Goal: Check status: Check status

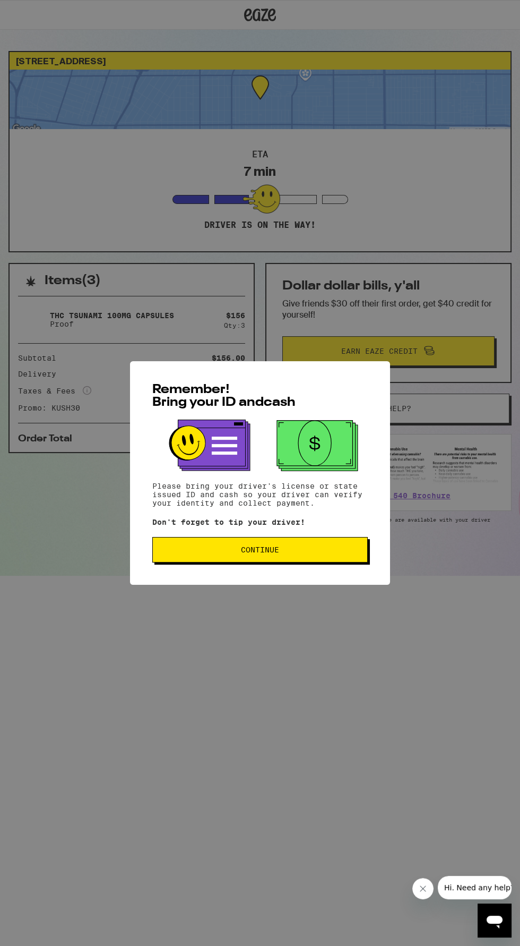
click at [316, 553] on span "Continue" at bounding box center [260, 549] width 198 height 7
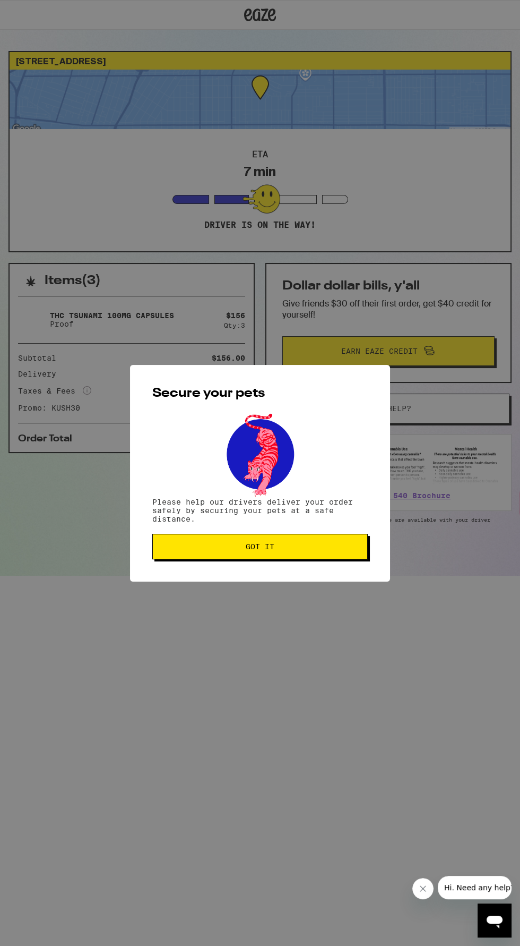
click at [296, 545] on span "Got it" at bounding box center [260, 546] width 198 height 7
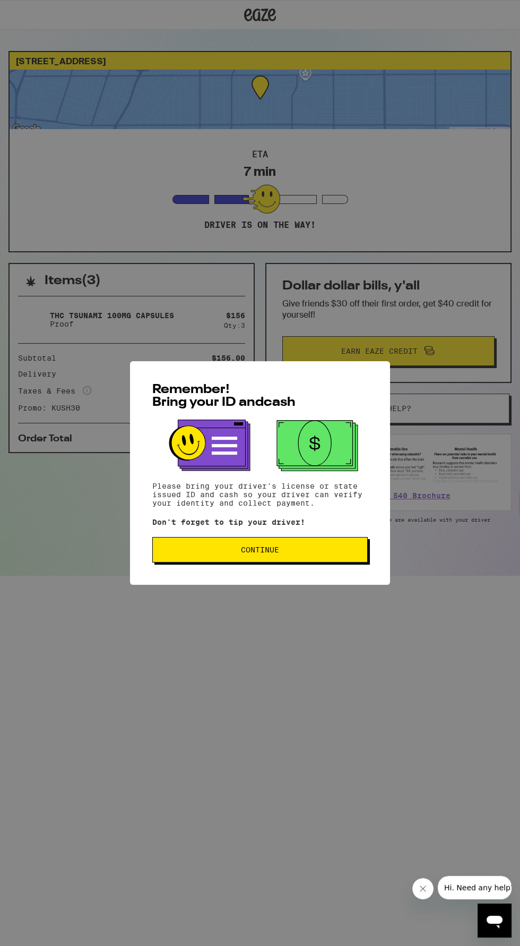
click at [318, 553] on span "Continue" at bounding box center [260, 549] width 198 height 7
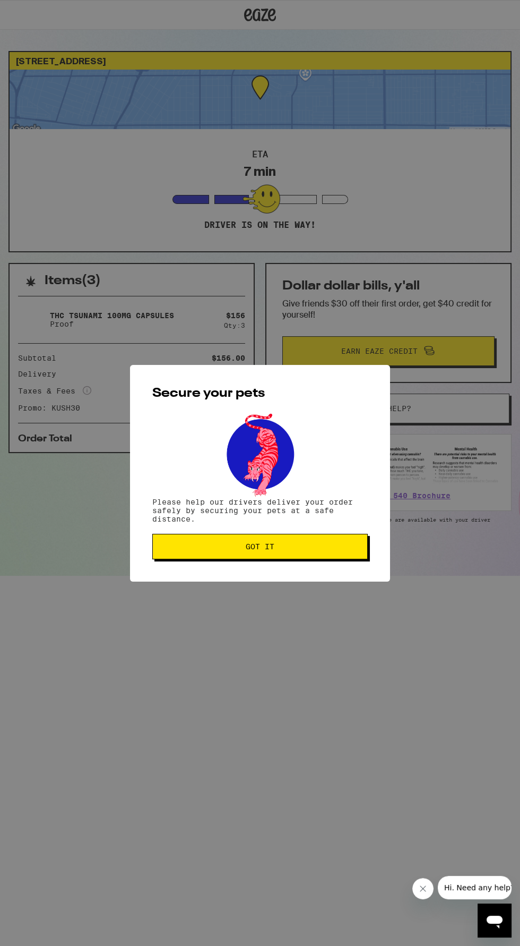
click at [318, 547] on span "Got it" at bounding box center [260, 546] width 198 height 7
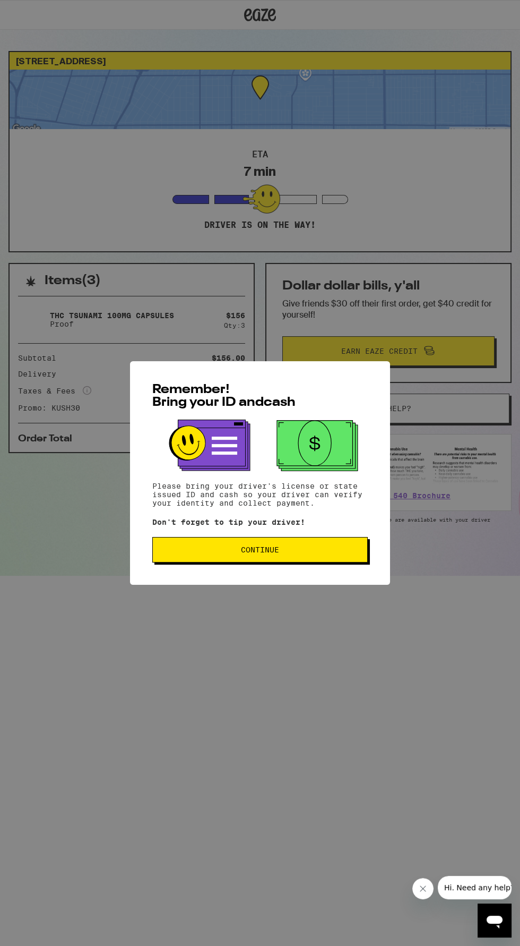
click at [315, 553] on span "Continue" at bounding box center [260, 549] width 198 height 7
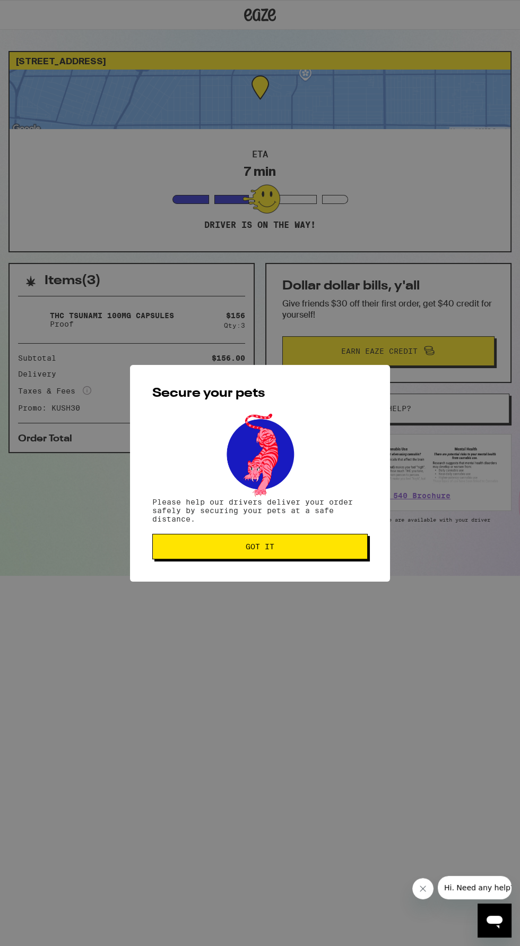
click at [316, 558] on button "Got it" at bounding box center [260, 546] width 216 height 25
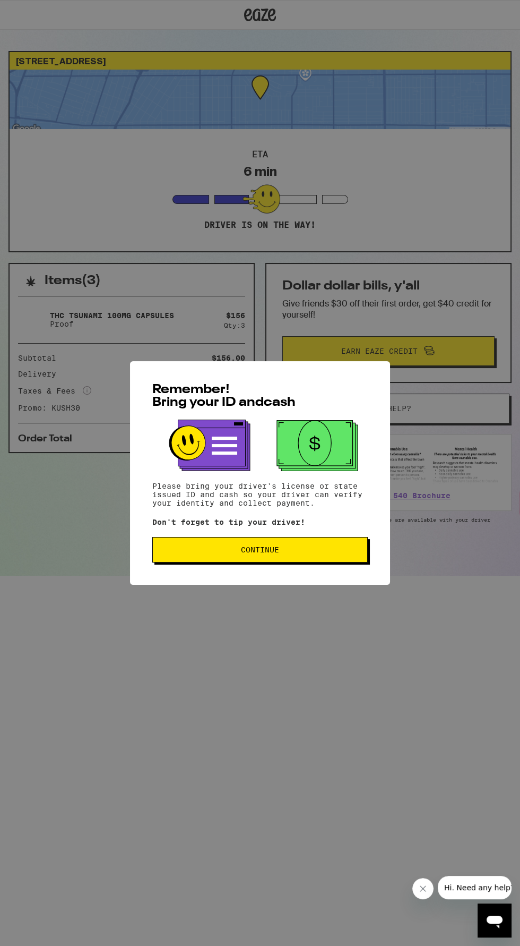
click at [321, 553] on span "Continue" at bounding box center [260, 549] width 198 height 7
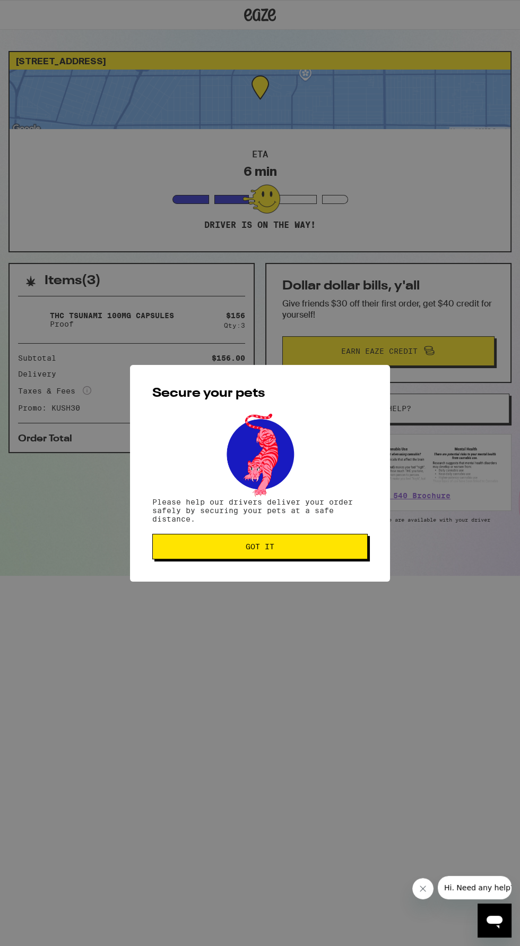
click at [319, 546] on span "Got it" at bounding box center [260, 546] width 198 height 7
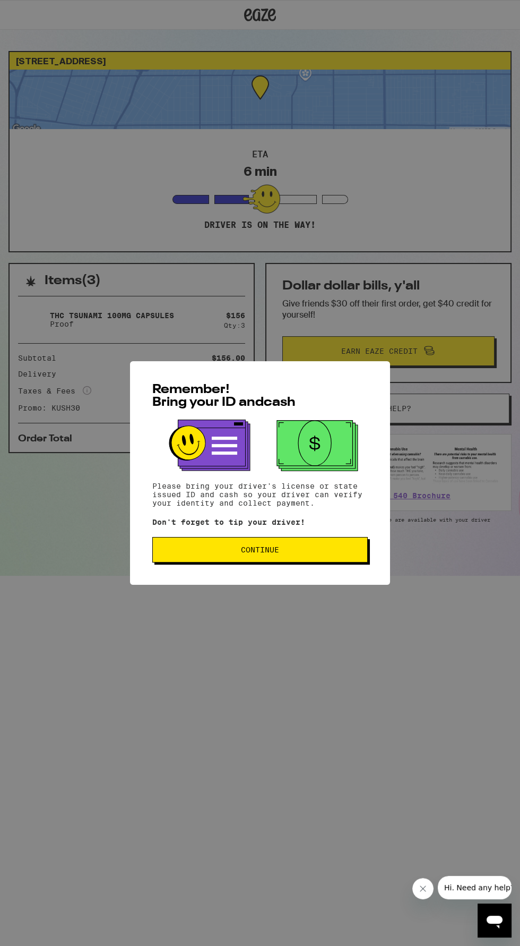
click at [312, 553] on span "Continue" at bounding box center [260, 549] width 198 height 7
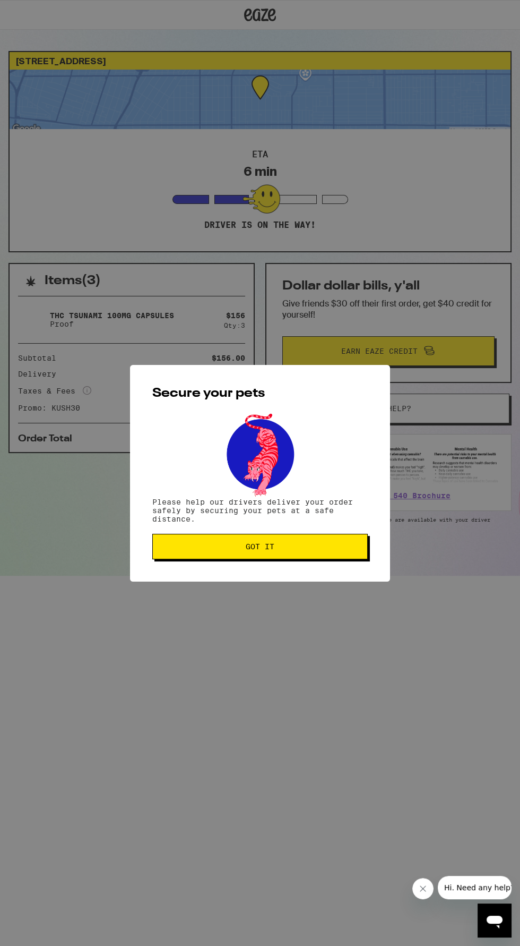
click at [306, 547] on span "Got it" at bounding box center [260, 546] width 198 height 7
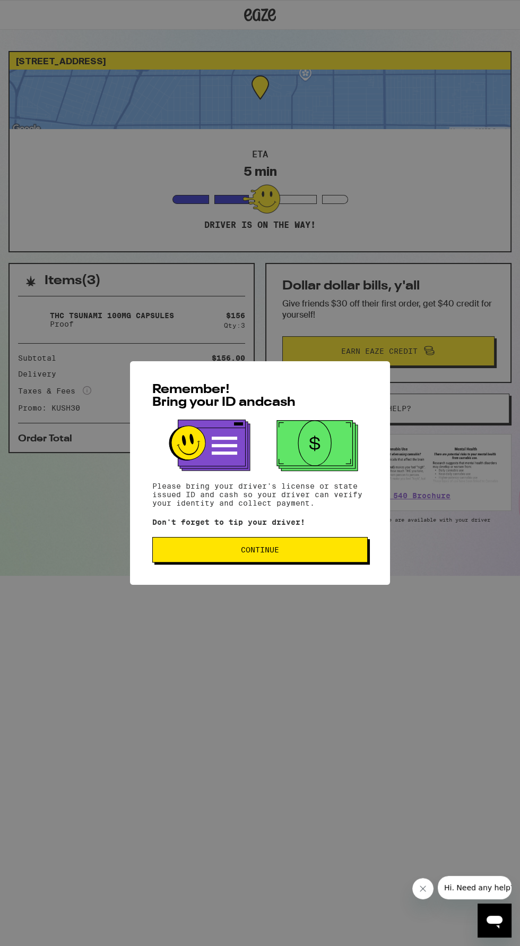
click at [363, 550] on button "Continue" at bounding box center [260, 549] width 216 height 25
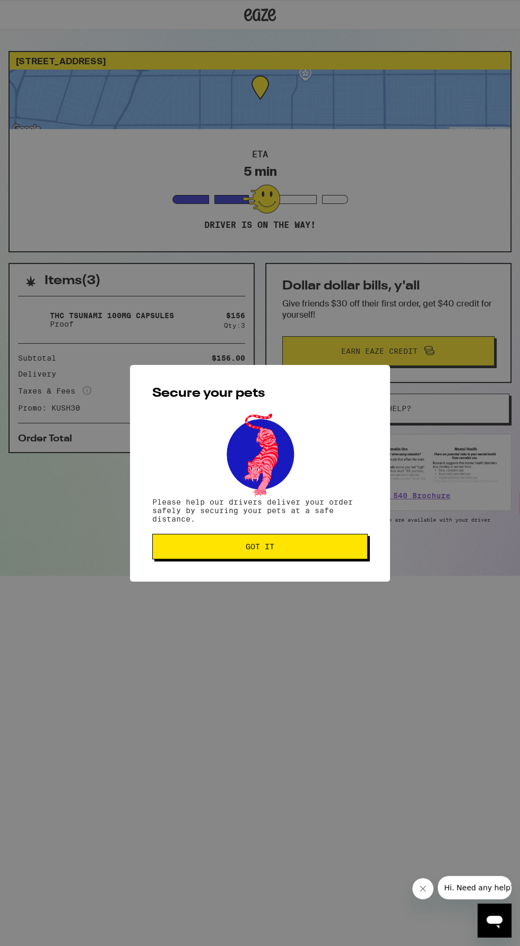
click at [361, 557] on button "Got it" at bounding box center [260, 546] width 216 height 25
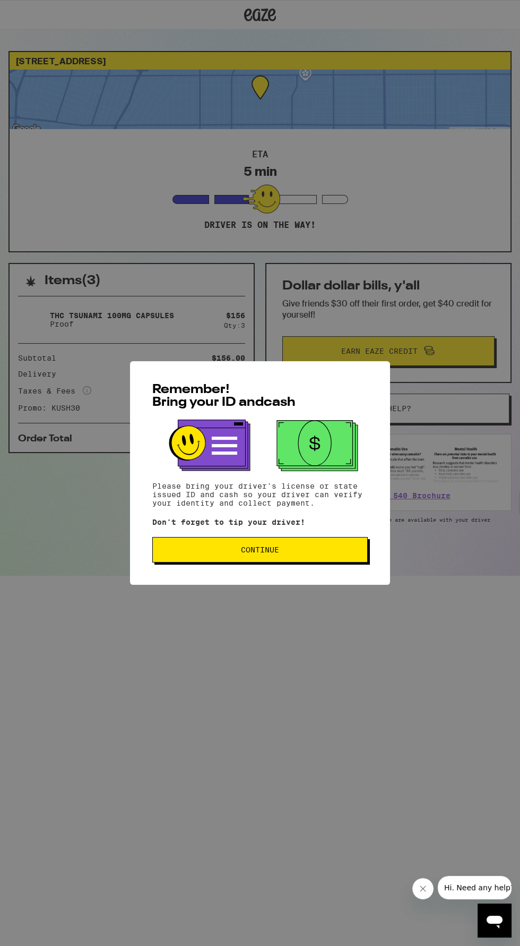
click at [364, 555] on button "Continue" at bounding box center [260, 549] width 216 height 25
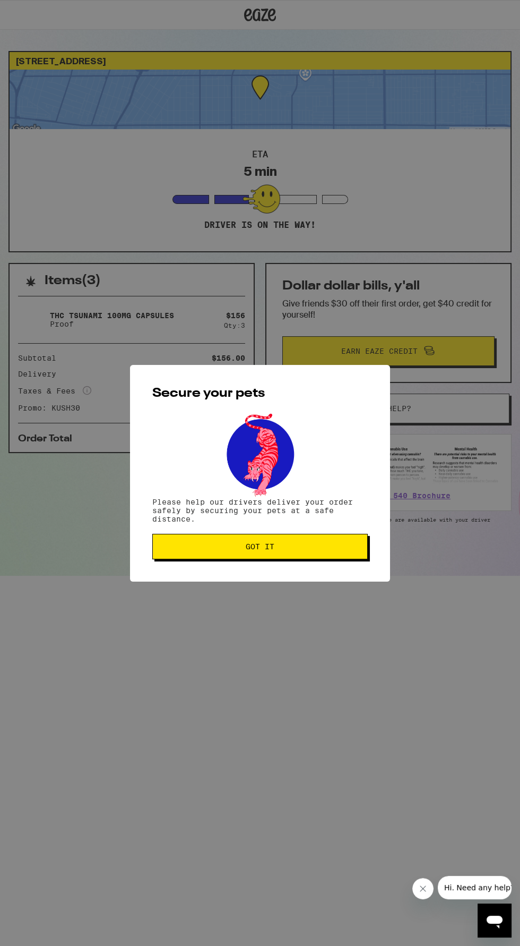
click at [382, 563] on div "Secure your pets Please help our drivers deliver your order safely by securing …" at bounding box center [260, 473] width 260 height 217
click at [382, 549] on div "Secure your pets Please help our drivers deliver your order safely by securing …" at bounding box center [260, 473] width 260 height 217
click at [356, 554] on button "Got it" at bounding box center [260, 546] width 216 height 25
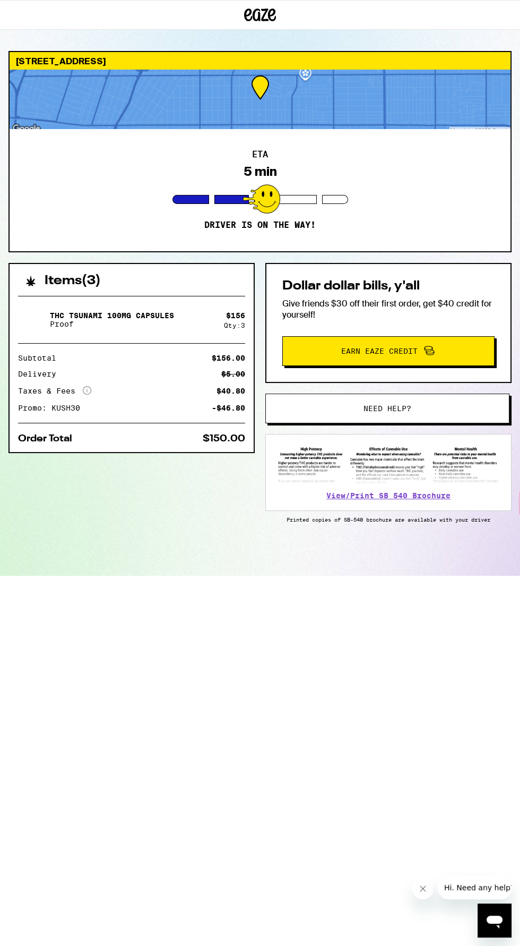
click at [329, 576] on html "2908 Edgehill Dr Los Angeles 90018 ETA 5 min Driver is on the way! Items ( 3 ) …" at bounding box center [260, 288] width 520 height 576
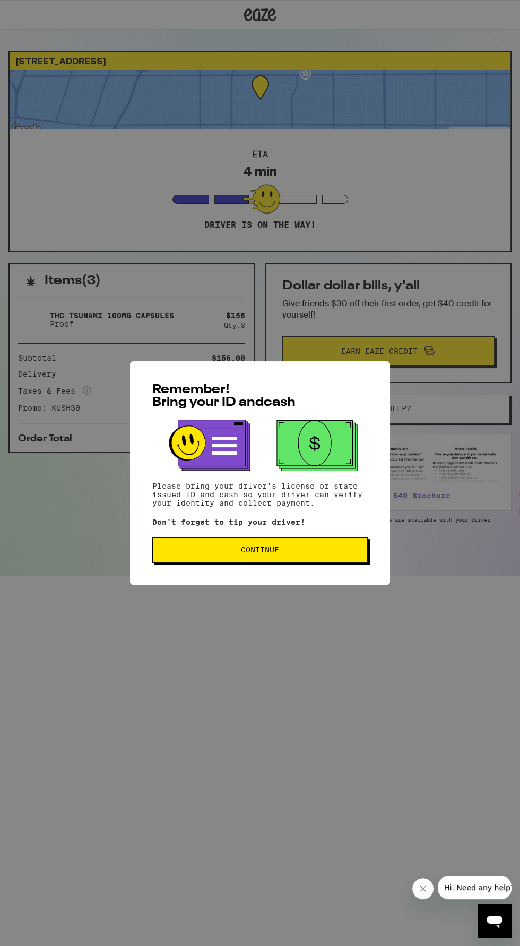
click at [355, 562] on button "Continue" at bounding box center [260, 549] width 216 height 25
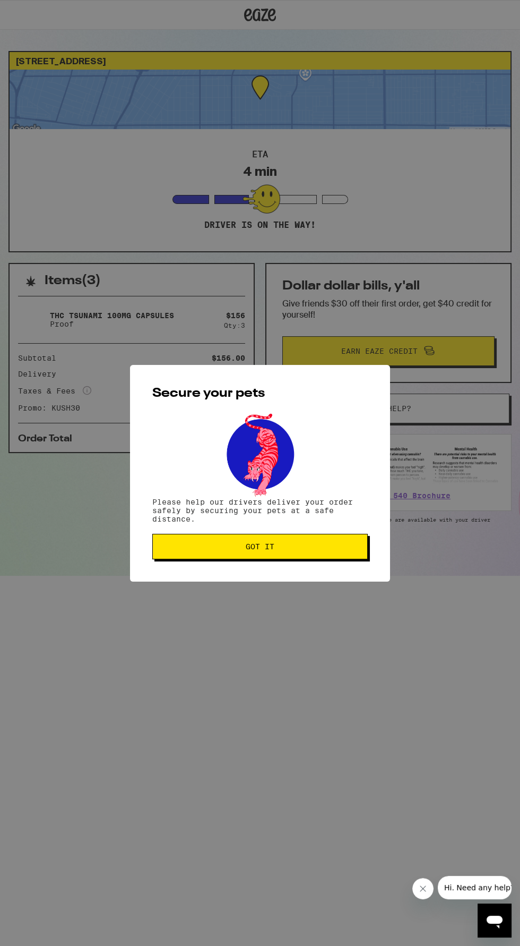
click at [363, 555] on button "Got it" at bounding box center [260, 546] width 216 height 25
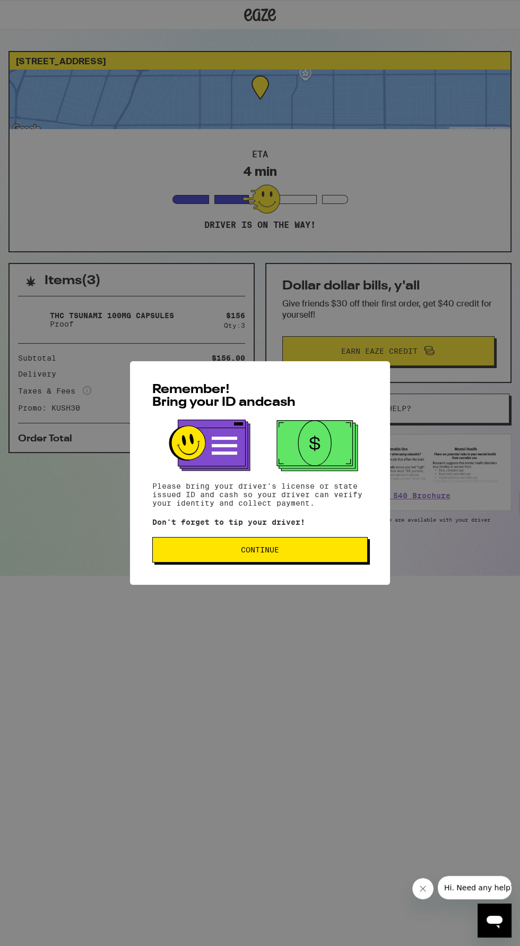
click at [327, 553] on span "Continue" at bounding box center [260, 549] width 198 height 7
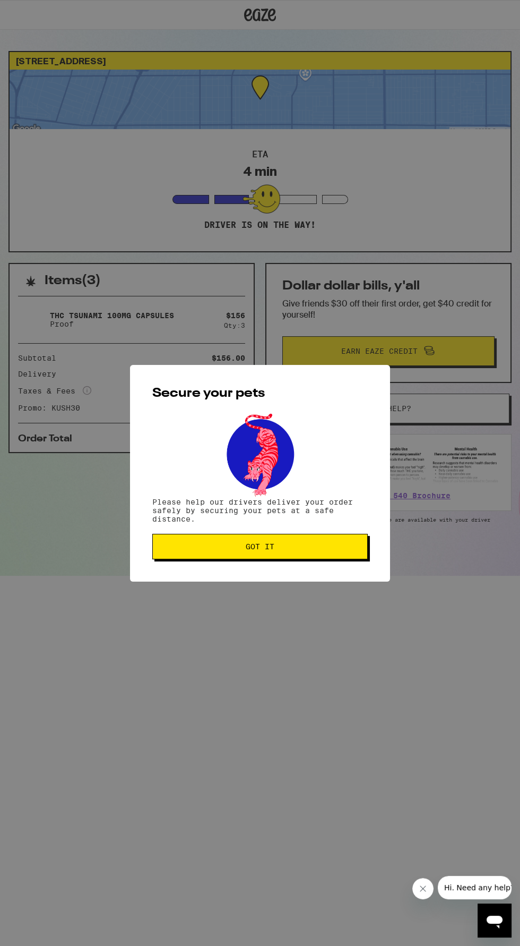
click at [333, 559] on button "Got it" at bounding box center [260, 546] width 216 height 25
